Goal: Task Accomplishment & Management: Use online tool/utility

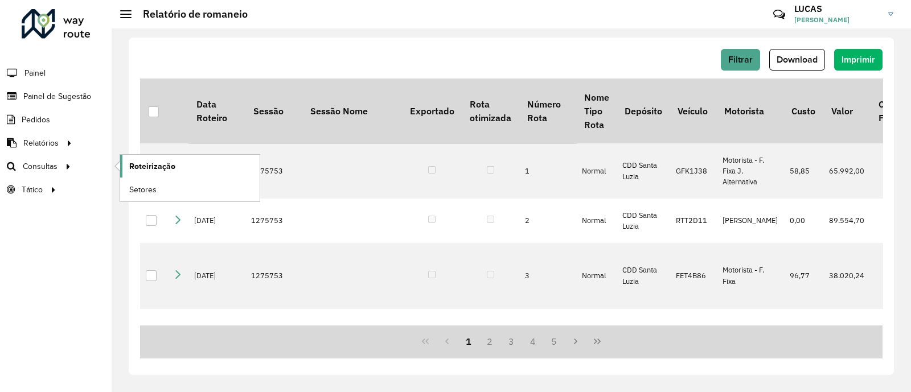
click at [134, 168] on span "Roteirização" at bounding box center [152, 167] width 46 height 12
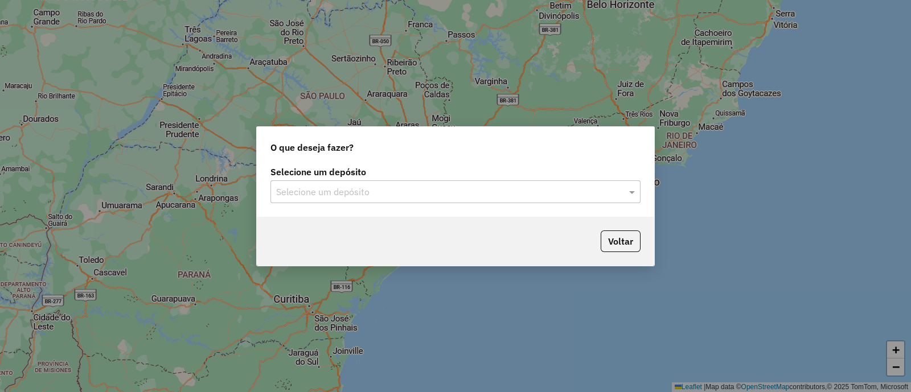
click at [433, 187] on input "text" at bounding box center [444, 193] width 336 height 14
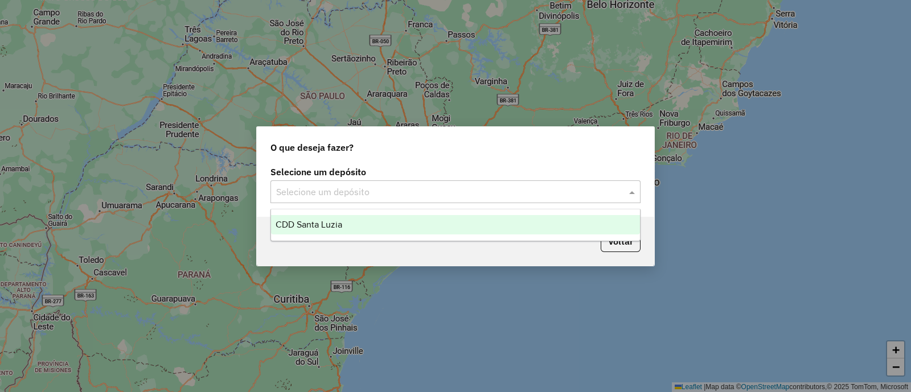
click at [400, 225] on div "CDD Santa Luzia" at bounding box center [455, 224] width 369 height 19
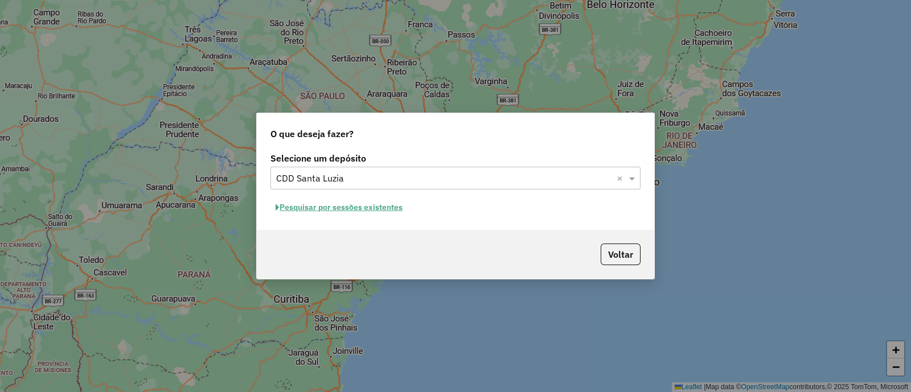
click at [380, 209] on button "Pesquisar por sessões existentes" at bounding box center [338, 208] width 137 height 18
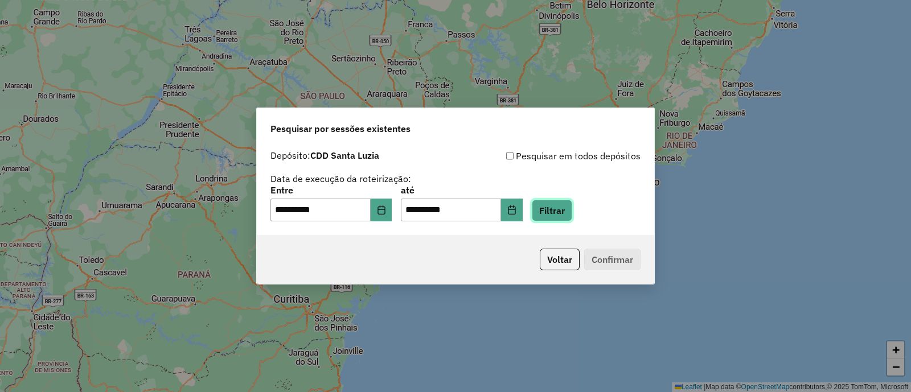
click at [564, 206] on button "Filtrar" at bounding box center [552, 211] width 40 height 22
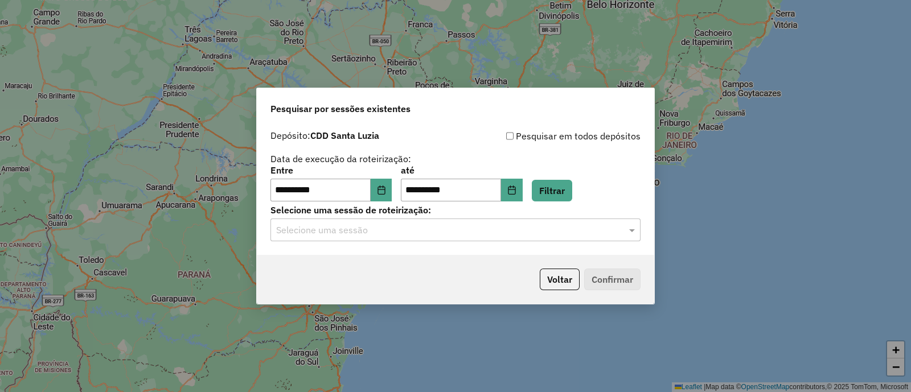
click at [460, 213] on label "Selecione uma sessão de roteirização:" at bounding box center [455, 210] width 370 height 14
click at [444, 231] on input "text" at bounding box center [444, 231] width 336 height 14
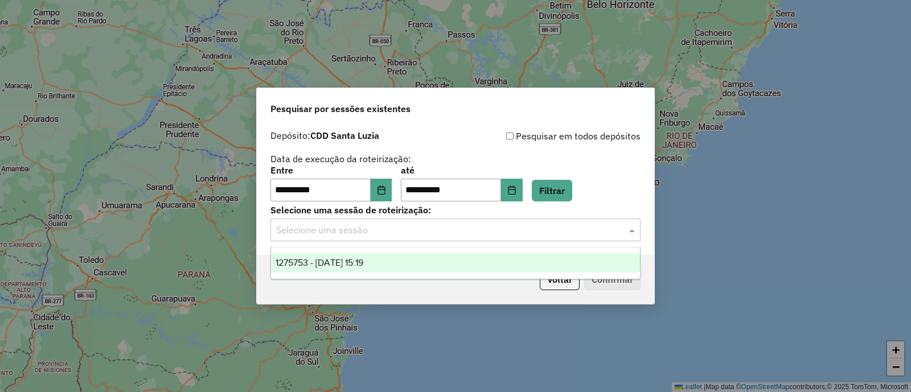
click at [424, 252] on ng-dropdown-panel "1275753 - 15/09/2025 15:19" at bounding box center [455, 263] width 370 height 32
click at [460, 259] on div "1275753 - 15/09/2025 15:19" at bounding box center [455, 262] width 369 height 19
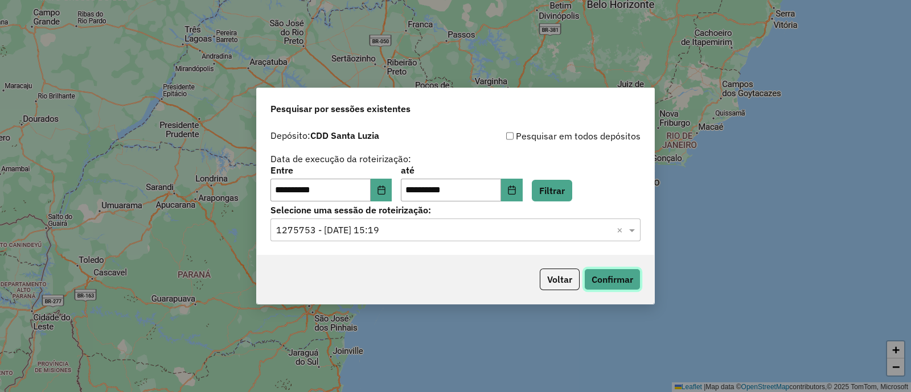
click at [623, 282] on button "Confirmar" at bounding box center [612, 280] width 56 height 22
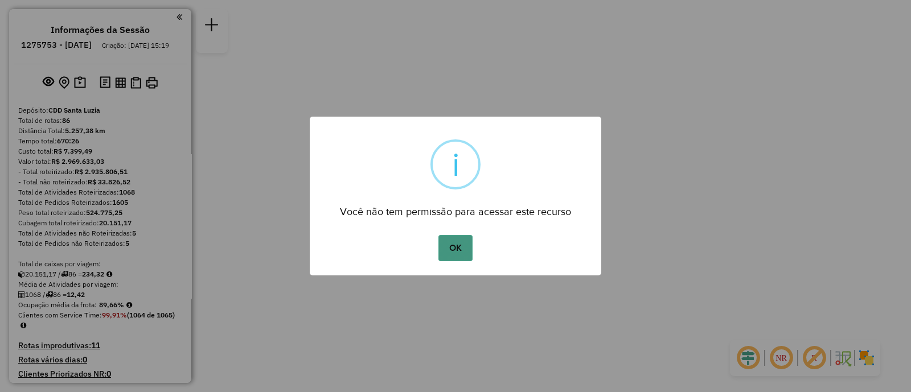
click at [436, 246] on div "OK No Cancel" at bounding box center [455, 248] width 291 height 32
click at [450, 253] on button "OK" at bounding box center [455, 248] width 34 height 26
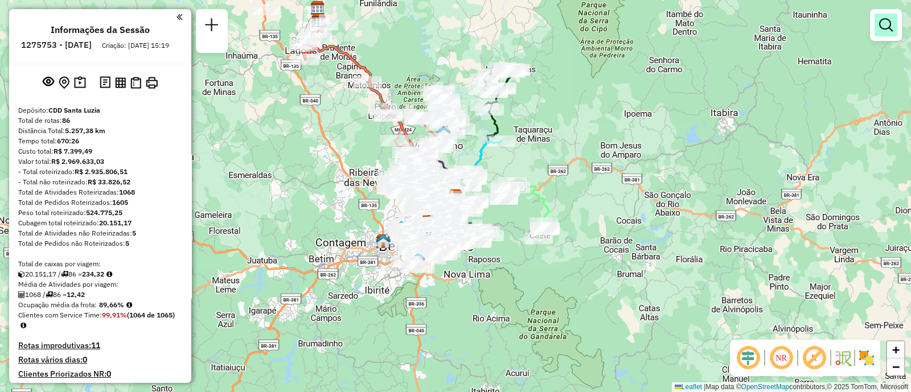
click at [882, 30] on em at bounding box center [886, 25] width 14 height 14
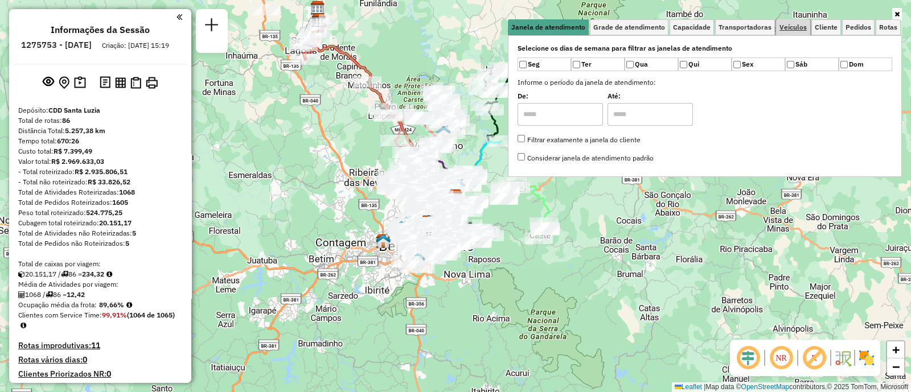
click at [806, 24] on span "Veículos" at bounding box center [792, 27] width 27 height 7
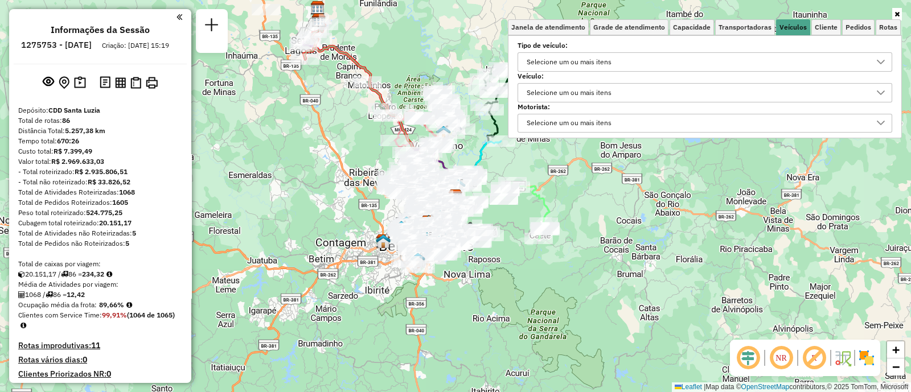
click at [626, 96] on div "Selecione um ou mais itens" at bounding box center [696, 93] width 347 height 18
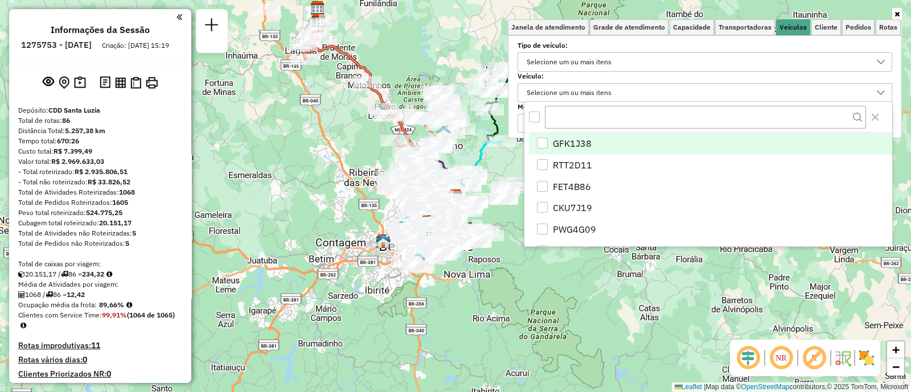
scroll to position [6, 39]
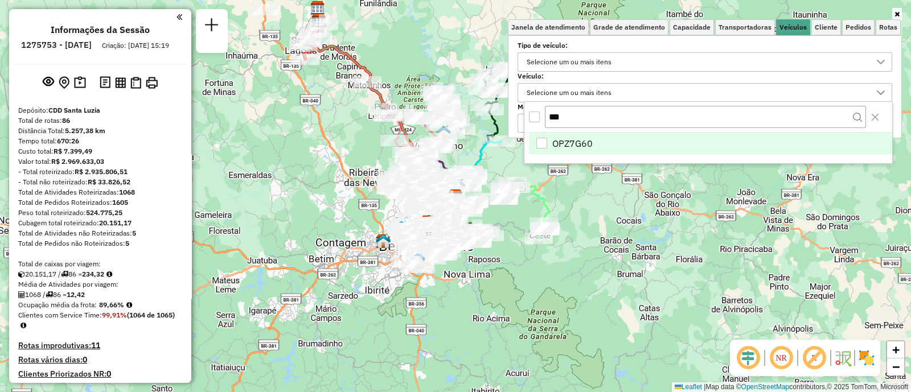
type input "***"
click at [599, 135] on li "OPZ7G60" at bounding box center [710, 144] width 363 height 22
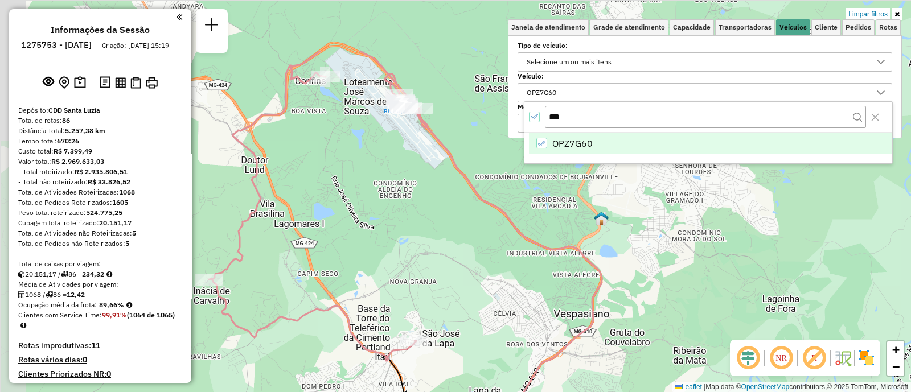
drag, startPoint x: 356, startPoint y: 128, endPoint x: 427, endPoint y: 218, distance: 115.1
click at [427, 218] on div "Limpar filtros Janela de atendimento Grade de atendimento Capacidade Transporta…" at bounding box center [455, 196] width 911 height 392
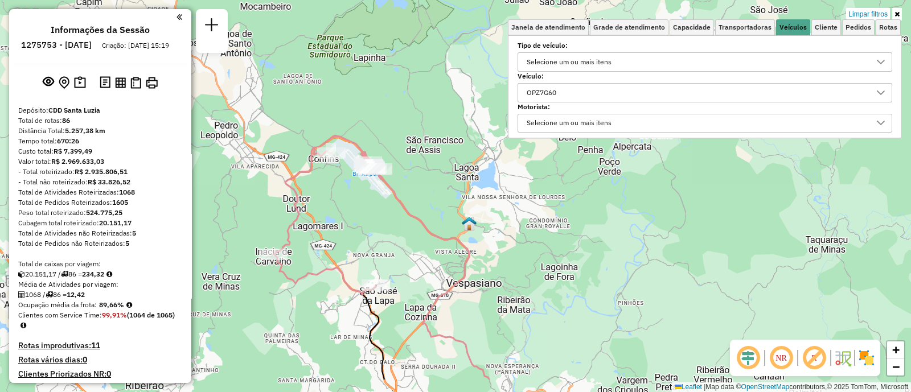
drag, startPoint x: 324, startPoint y: 249, endPoint x: 372, endPoint y: 191, distance: 75.2
click at [372, 191] on div "Limpar filtros Janela de atendimento Grade de atendimento Capacidade Transporta…" at bounding box center [455, 196] width 911 height 392
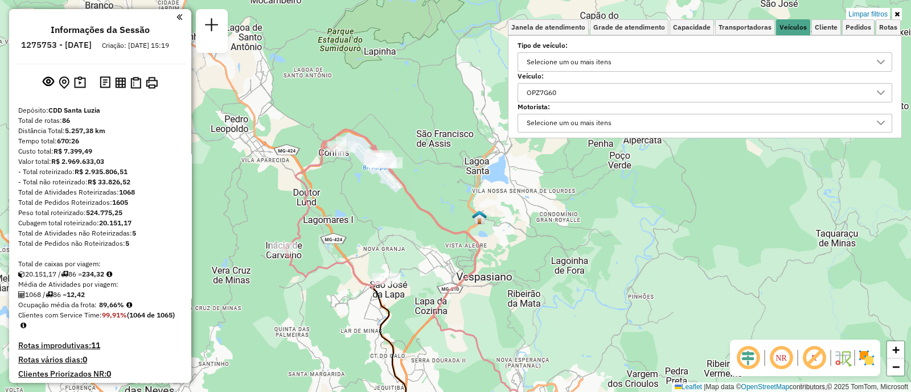
click at [596, 95] on div "OPZ7G60" at bounding box center [696, 93] width 347 height 18
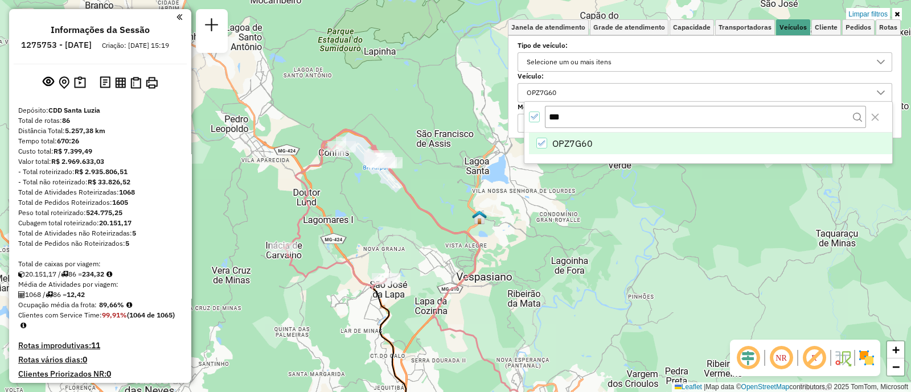
click at [546, 143] on div "OPZ7G60" at bounding box center [541, 143] width 11 height 11
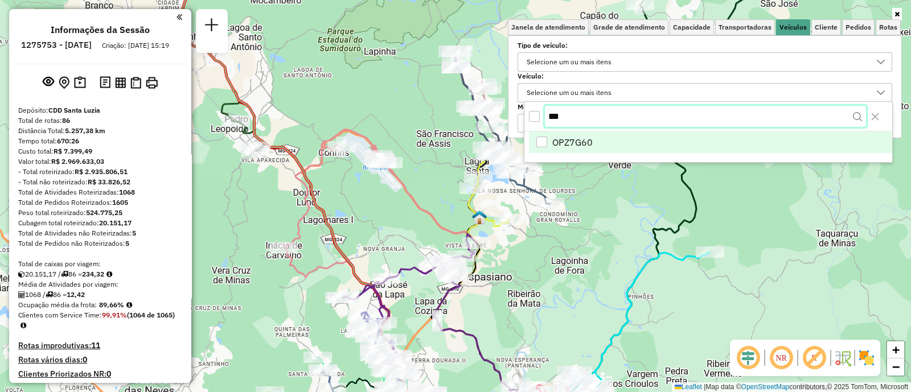
drag, startPoint x: 564, startPoint y: 126, endPoint x: 544, endPoint y: 117, distance: 21.9
click at [545, 117] on input "***" at bounding box center [705, 117] width 321 height 22
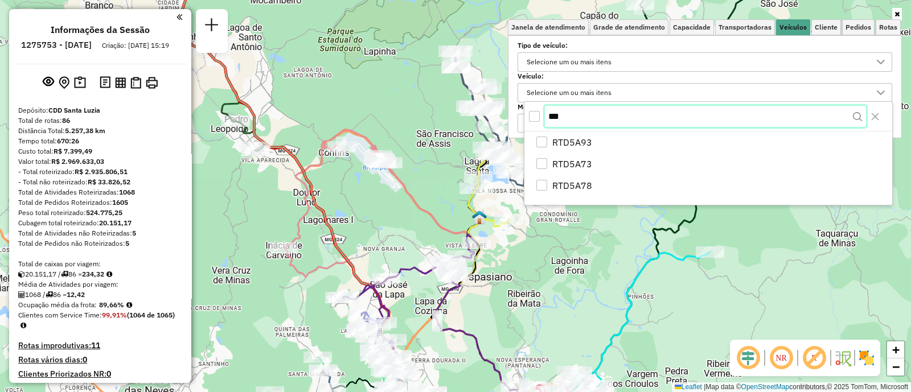
type input "***"
click at [532, 118] on div "All items unselected" at bounding box center [534, 117] width 11 height 11
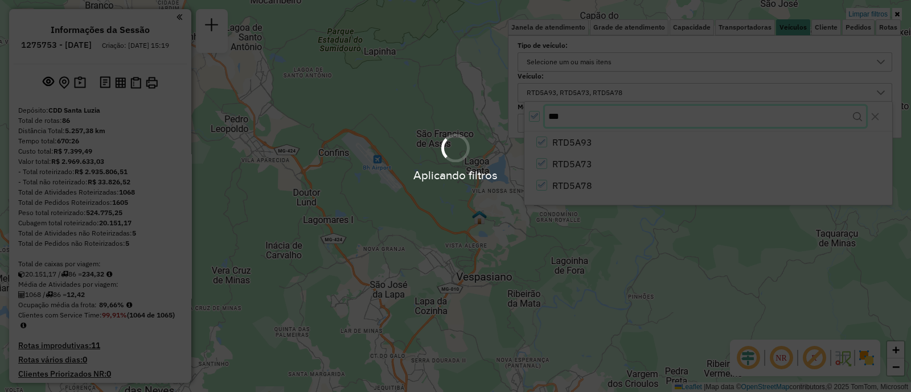
drag, startPoint x: 576, startPoint y: 118, endPoint x: 525, endPoint y: 118, distance: 50.7
click at [533, 118] on body "Aplicando filtros Pop-up bloqueado! Seu navegador bloqueou automáticamente a ab…" at bounding box center [455, 196] width 911 height 392
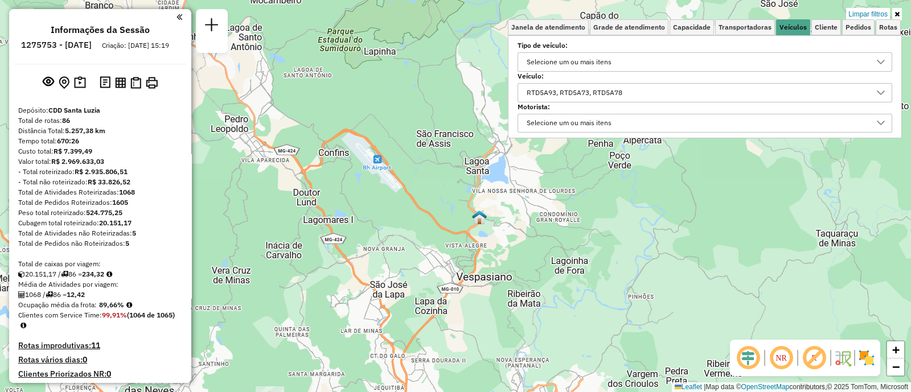
click at [592, 92] on div "RTD5A93, RTD5A73, RTD5A78" at bounding box center [575, 93] width 104 height 18
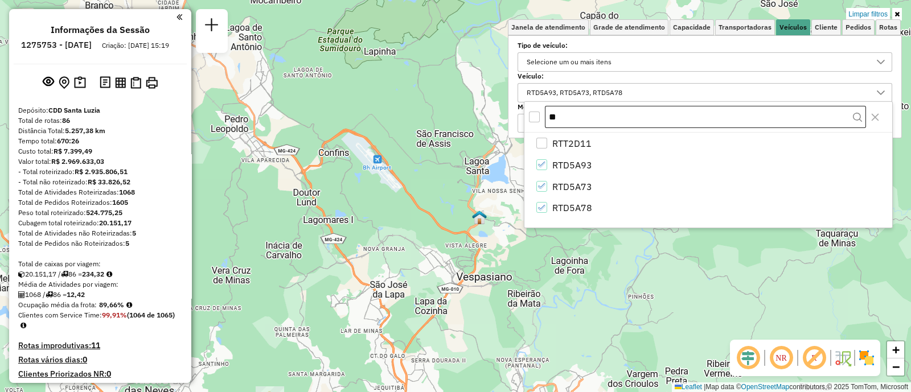
type input "*"
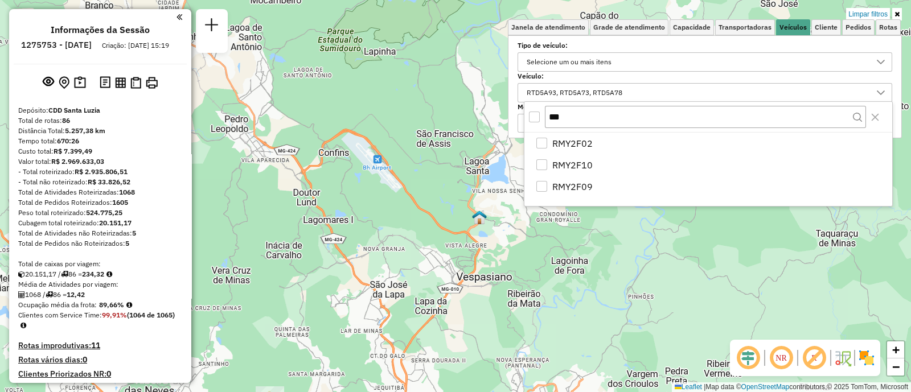
type input "***"
click at [536, 109] on div "***" at bounding box center [708, 117] width 368 height 31
click at [535, 116] on div "All items unselected" at bounding box center [534, 117] width 11 height 11
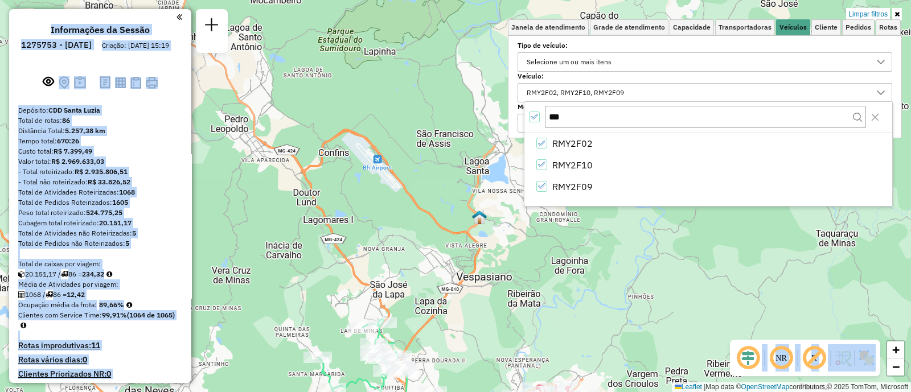
drag, startPoint x: 614, startPoint y: 285, endPoint x: 589, endPoint y: 228, distance: 61.9
click at [589, 228] on hb-app "Aplicando filtros Pop-up bloqueado! Seu navegador bloqueou automáticamente a ab…" at bounding box center [455, 196] width 911 height 392
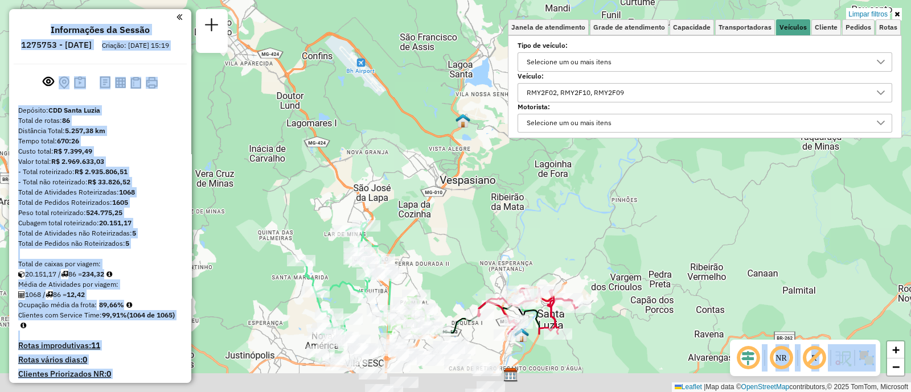
drag, startPoint x: 578, startPoint y: 246, endPoint x: 571, endPoint y: 126, distance: 119.7
click at [571, 126] on div "Limpar filtros Janela de atendimento Grade de atendimento Capacidade Transporta…" at bounding box center [455, 196] width 911 height 392
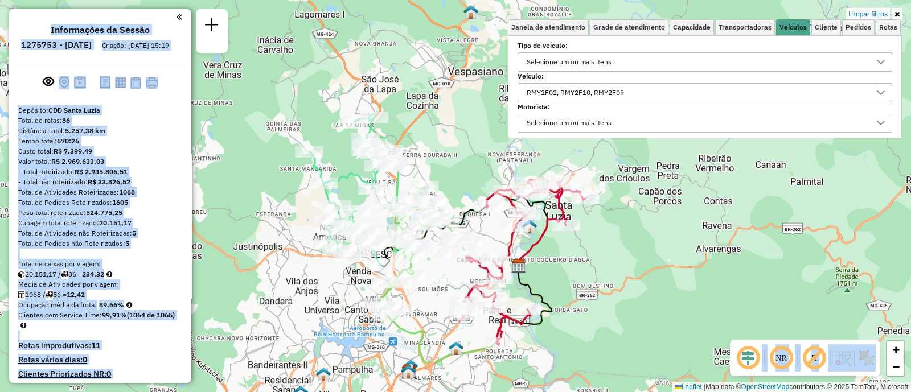
drag, startPoint x: 635, startPoint y: 278, endPoint x: 646, endPoint y: 222, distance: 57.4
click at [646, 217] on div "Limpar filtros Janela de atendimento Grade de atendimento Capacidade Transporta…" at bounding box center [455, 196] width 911 height 392
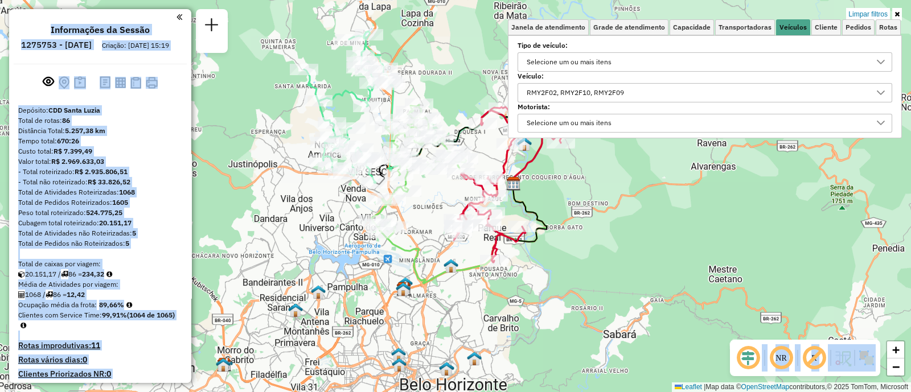
drag, startPoint x: 606, startPoint y: 336, endPoint x: 600, endPoint y: 254, distance: 82.2
click at [600, 254] on div "Limpar filtros Janela de atendimento Grade de atendimento Capacidade Transporta…" at bounding box center [455, 196] width 911 height 392
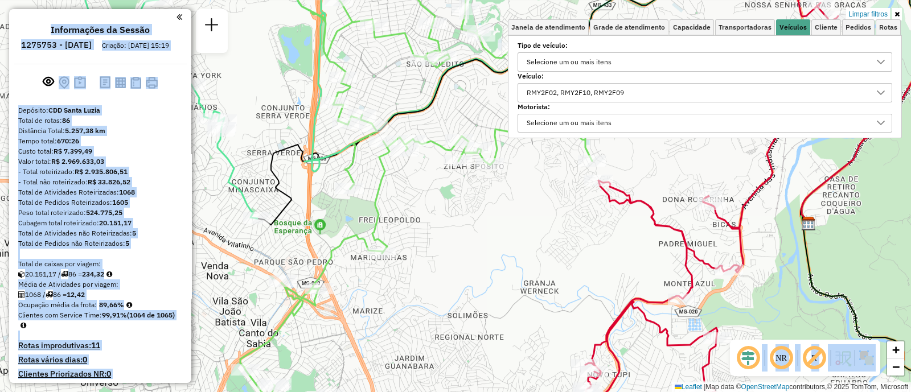
drag, startPoint x: 453, startPoint y: 220, endPoint x: 465, endPoint y: 257, distance: 39.1
click at [465, 257] on div "Limpar filtros Janela de atendimento Grade de atendimento Capacidade Transporta…" at bounding box center [455, 196] width 911 height 392
